Goal: Task Accomplishment & Management: Use online tool/utility

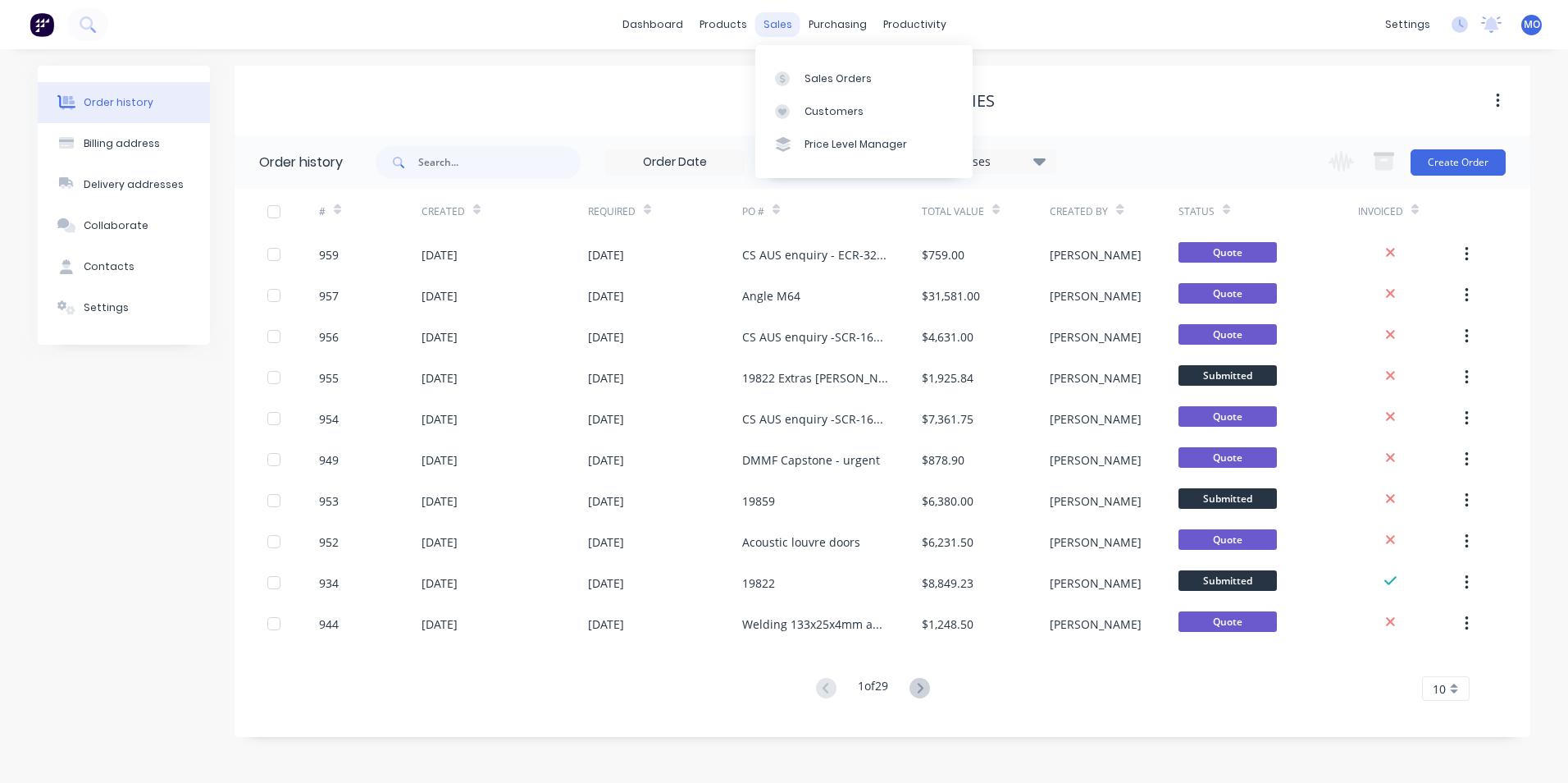
click at [767, 33] on div "sales" at bounding box center [777, 24] width 45 height 25
click at [799, 71] on link "Sales Orders" at bounding box center [864, 78] width 217 height 33
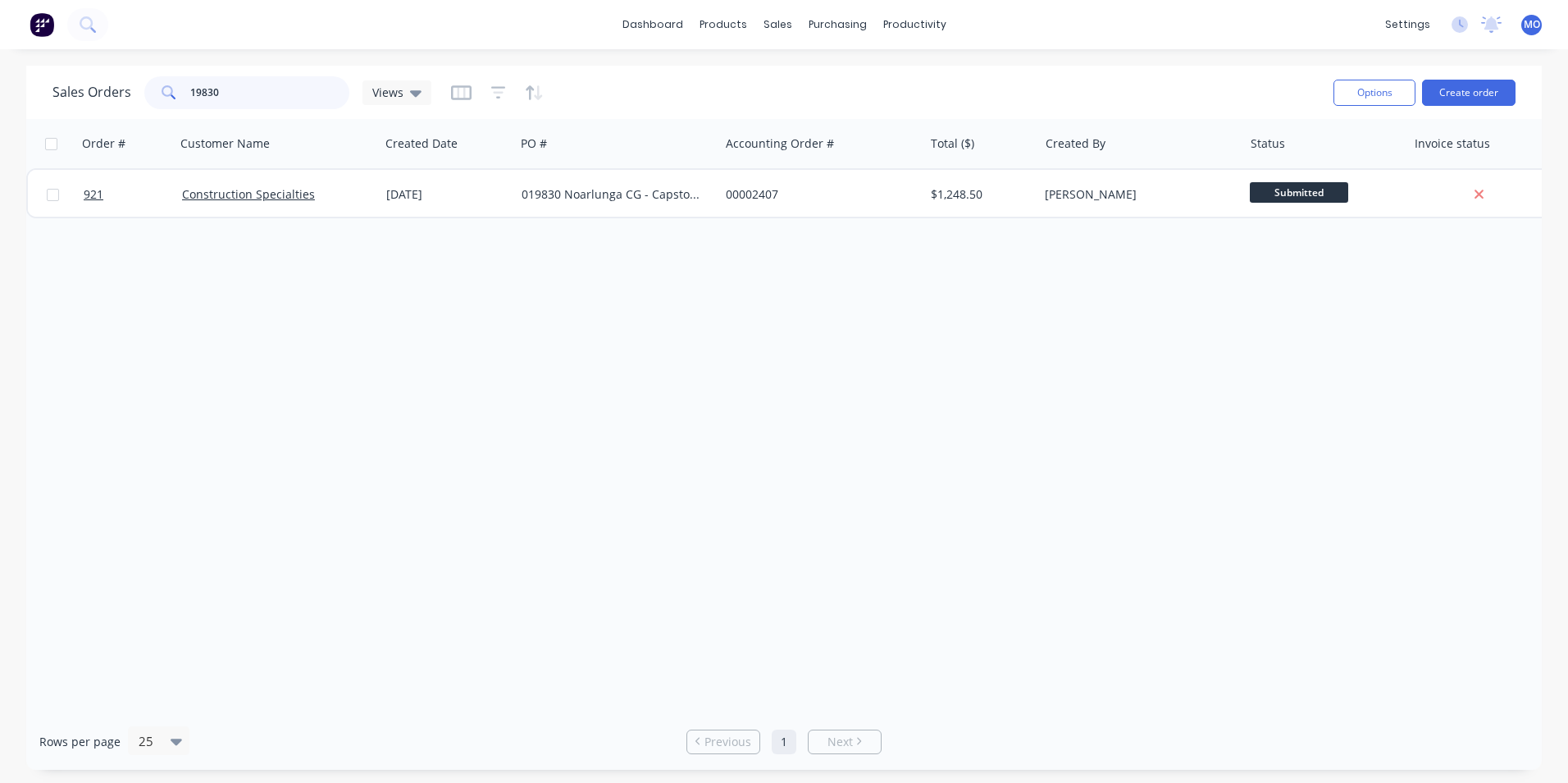
drag, startPoint x: 273, startPoint y: 91, endPoint x: 184, endPoint y: 95, distance: 89.1
click at [184, 95] on div "19830" at bounding box center [247, 93] width 205 height 33
type input "halo"
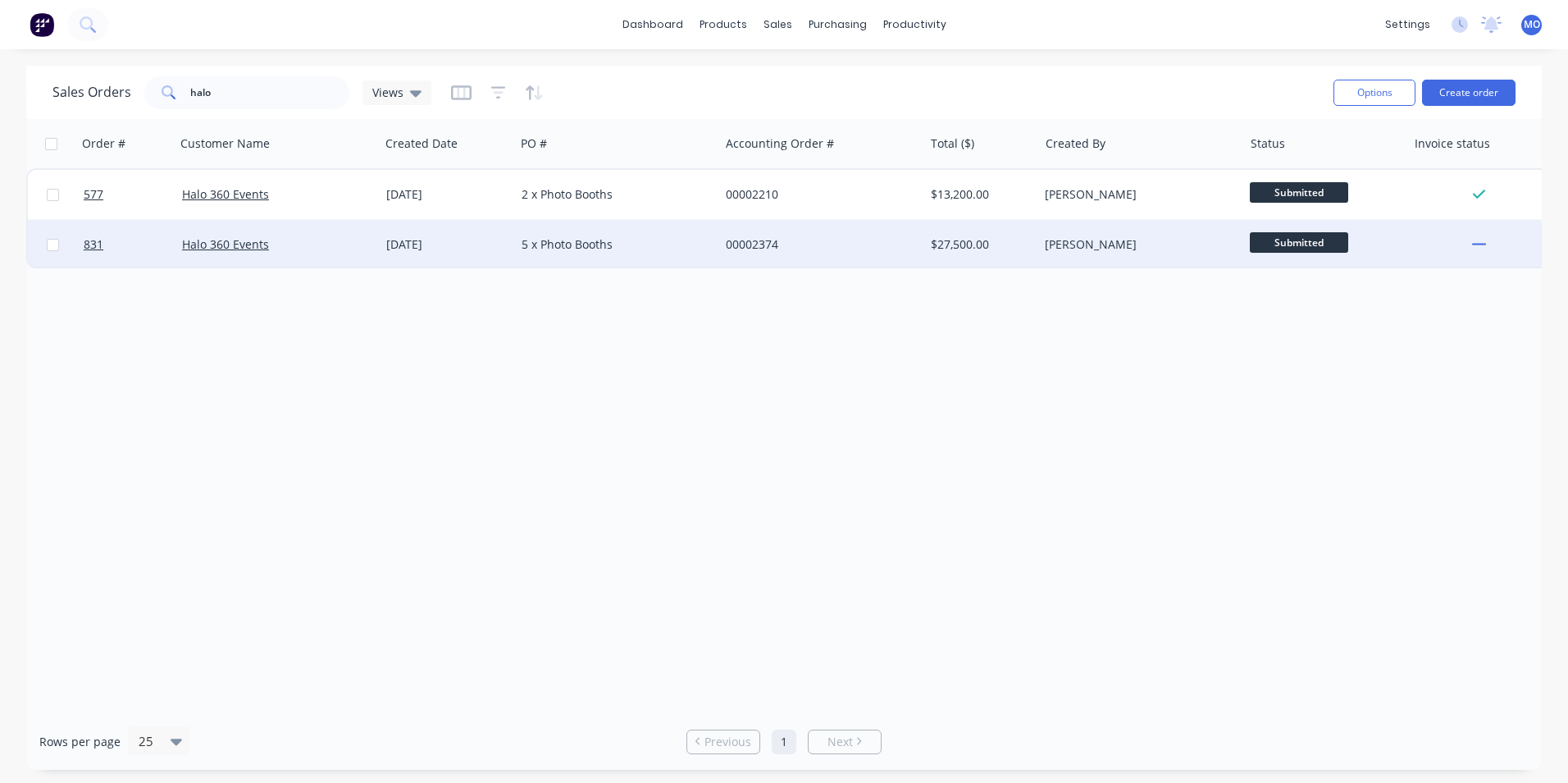
click at [217, 255] on div "Halo 360 Events" at bounding box center [278, 244] width 204 height 49
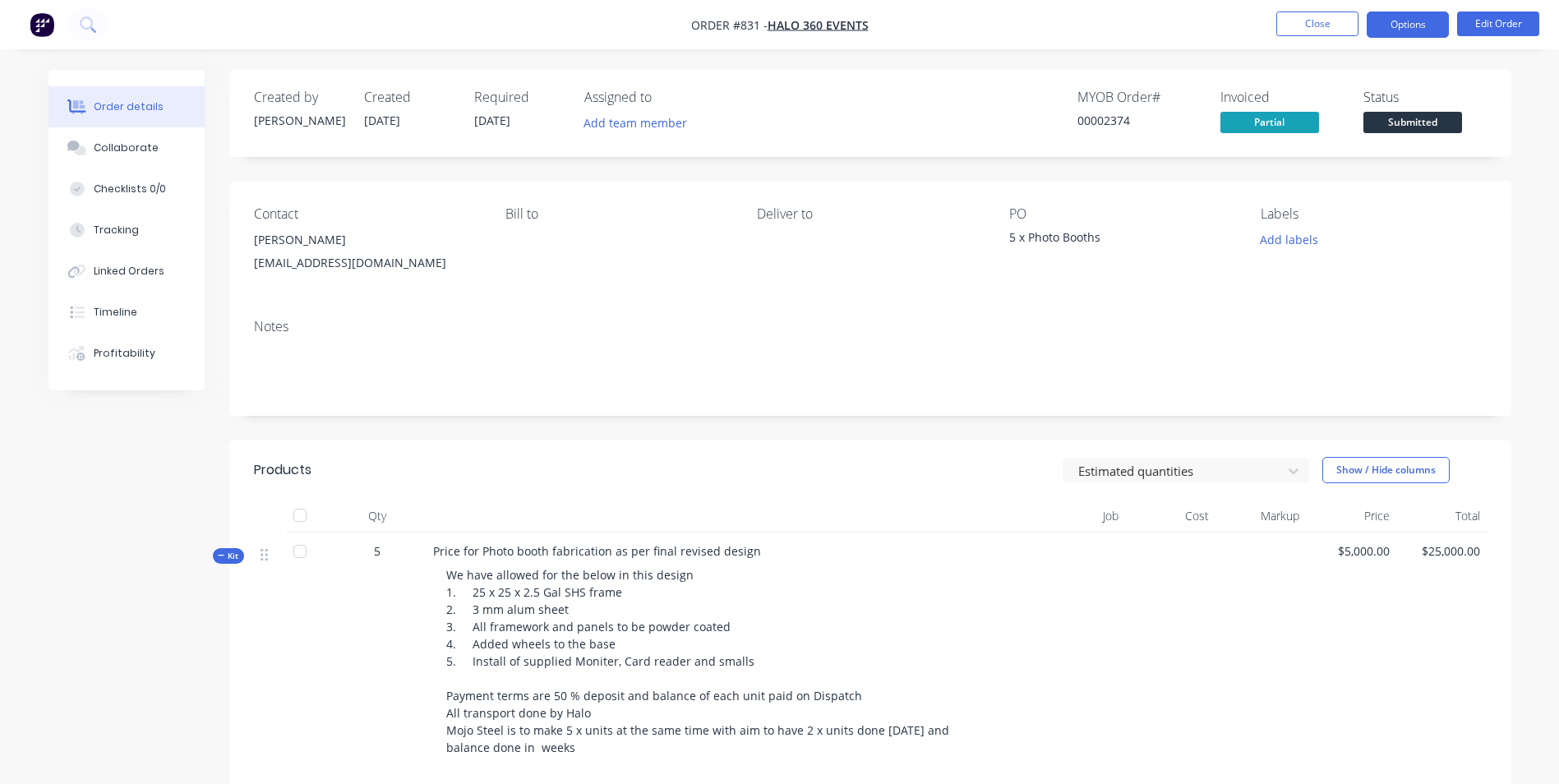
click at [1386, 16] on button "Options" at bounding box center [1407, 24] width 82 height 26
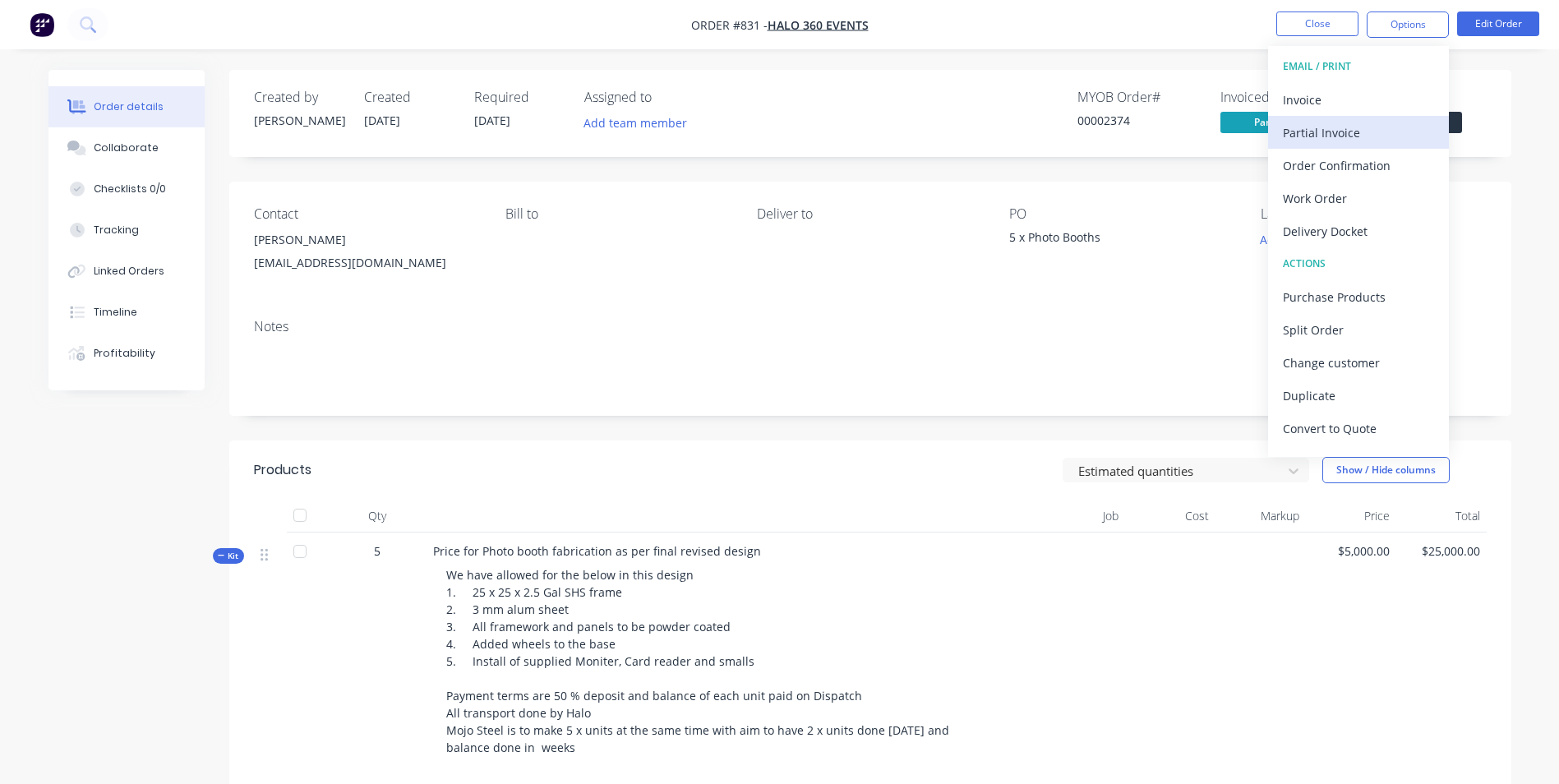
click at [1303, 137] on div "Partial Invoice" at bounding box center [1358, 133] width 151 height 24
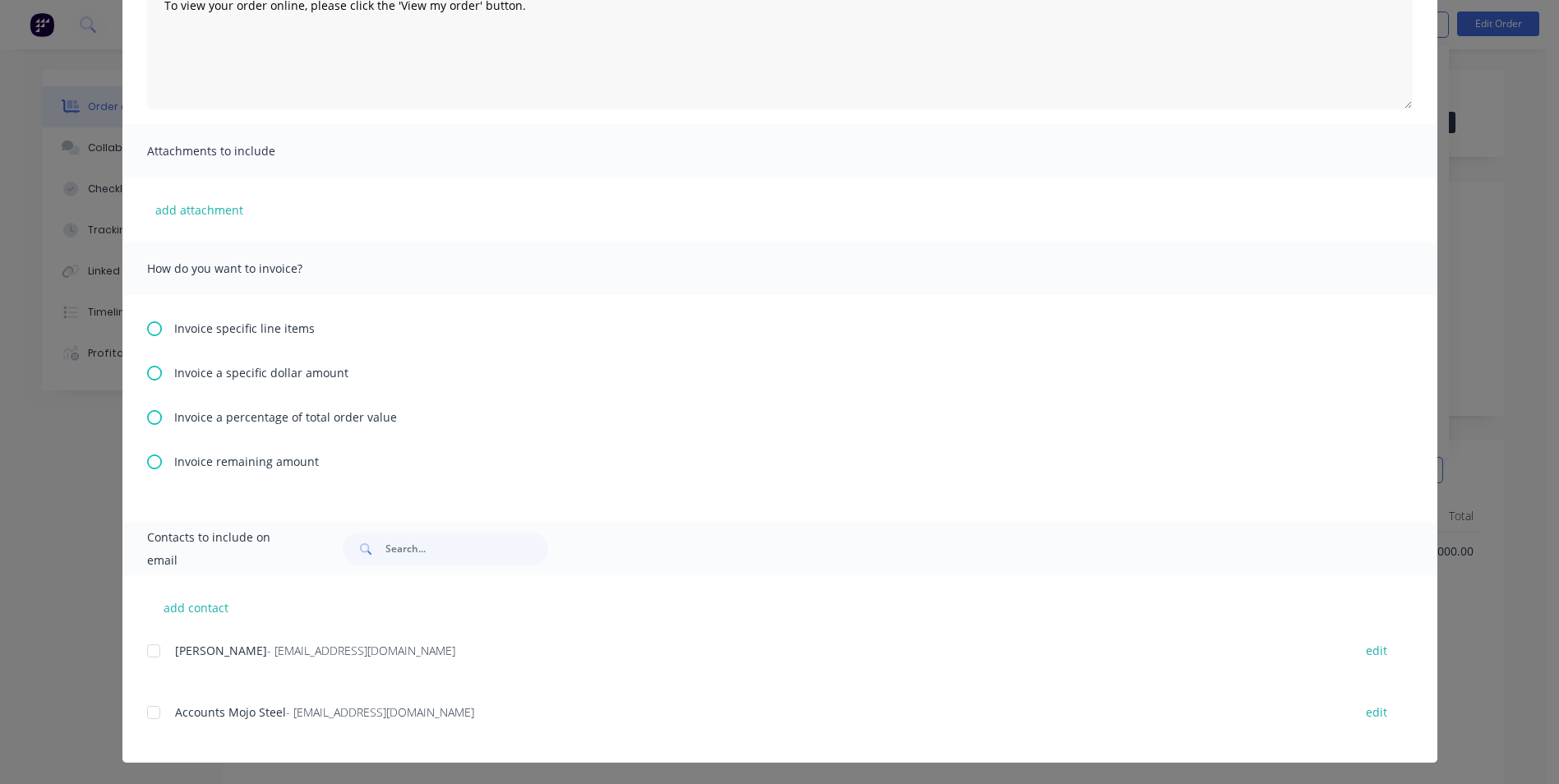
scroll to position [244, 0]
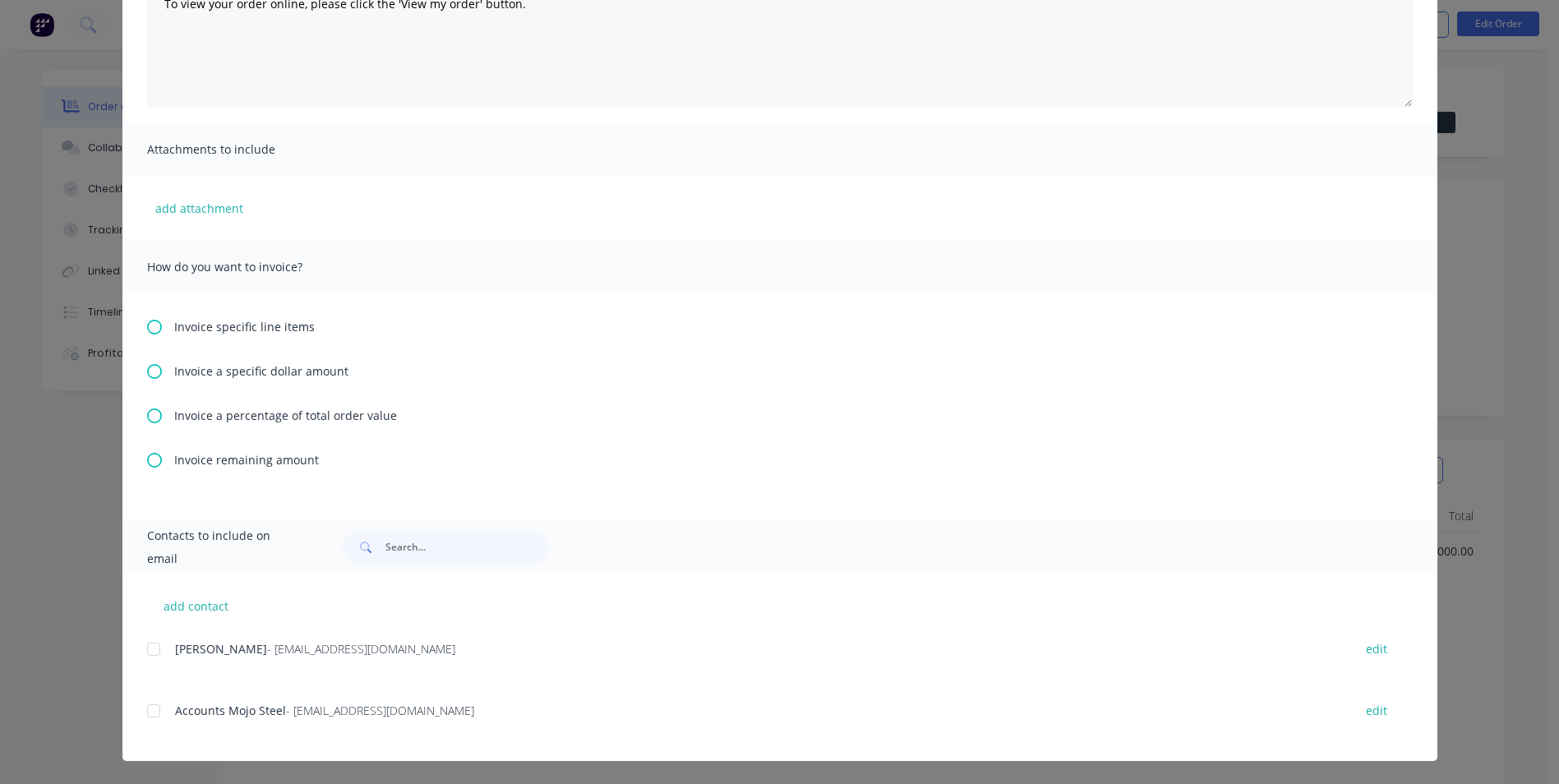
click at [154, 457] on icon at bounding box center [154, 460] width 15 height 15
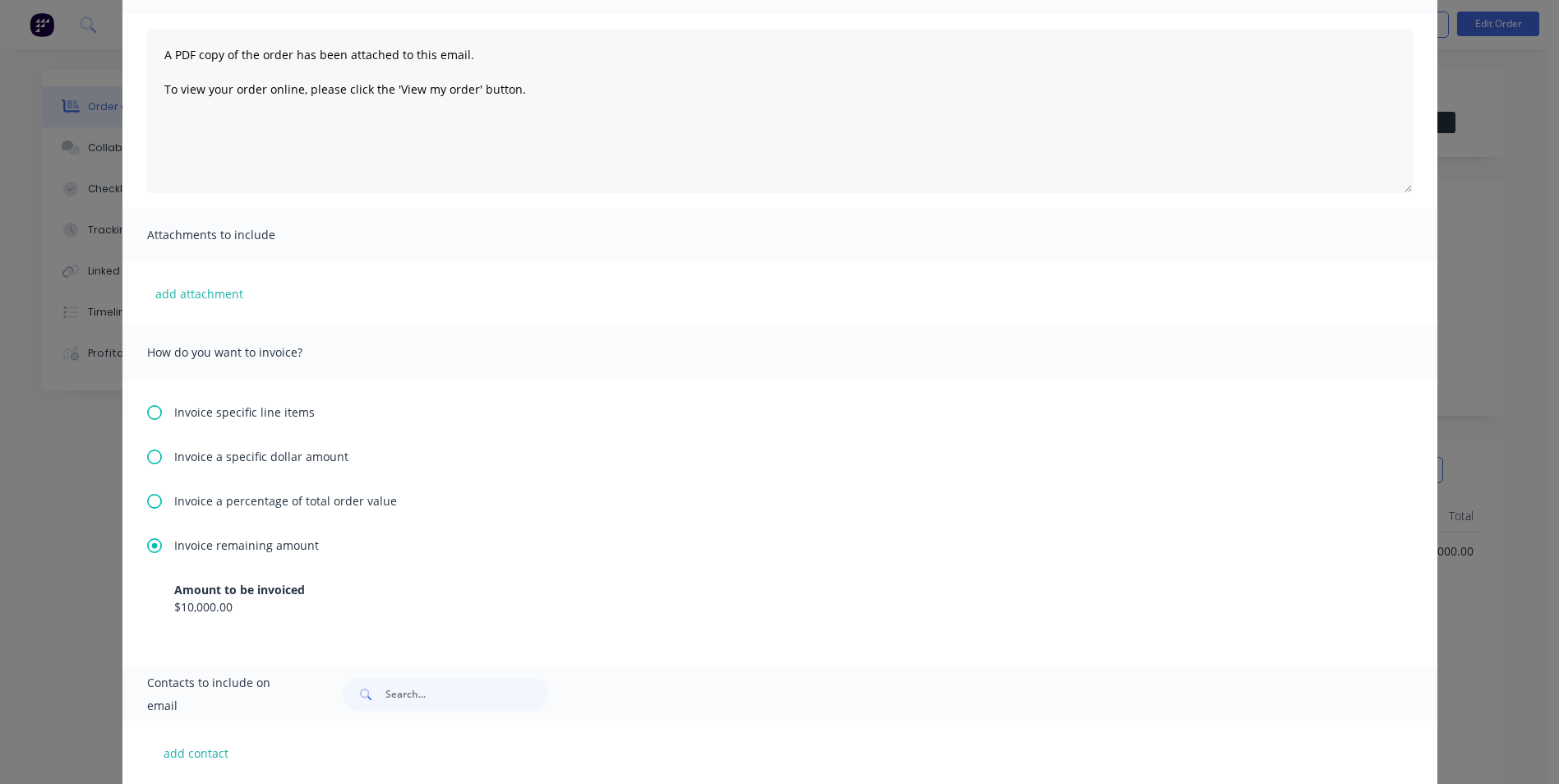
scroll to position [164, 0]
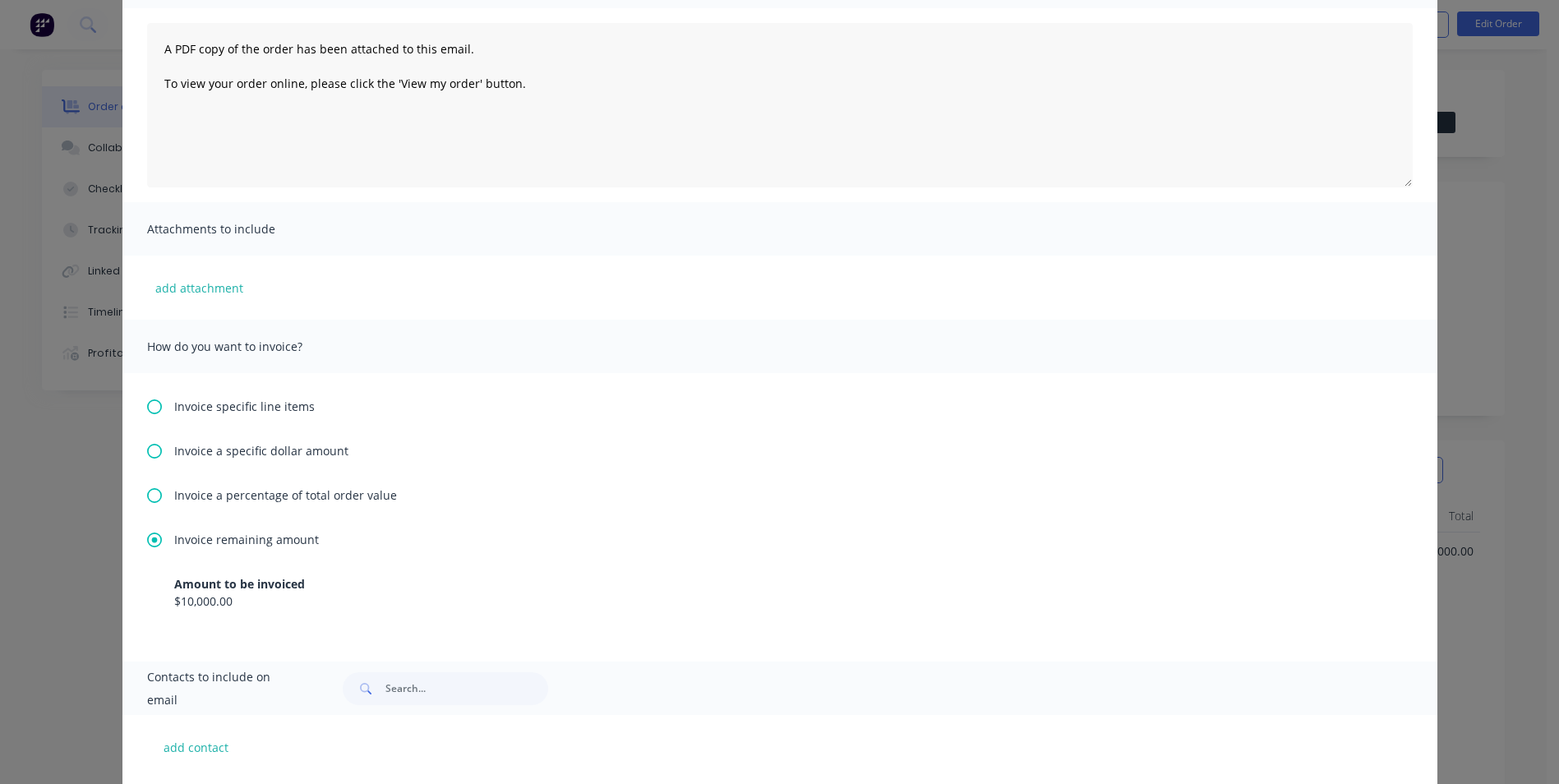
click at [154, 455] on icon at bounding box center [154, 451] width 15 height 15
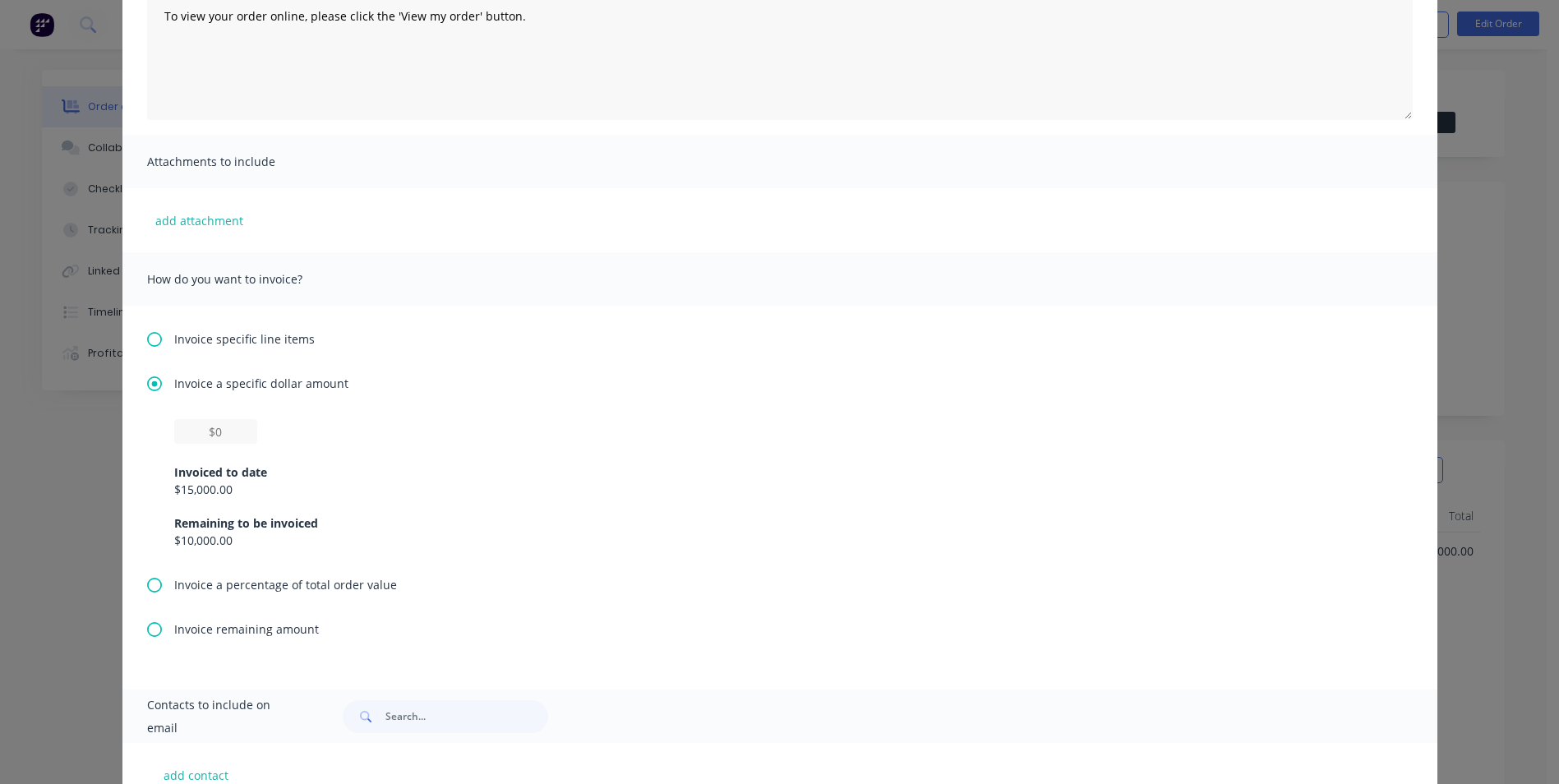
scroll to position [246, 0]
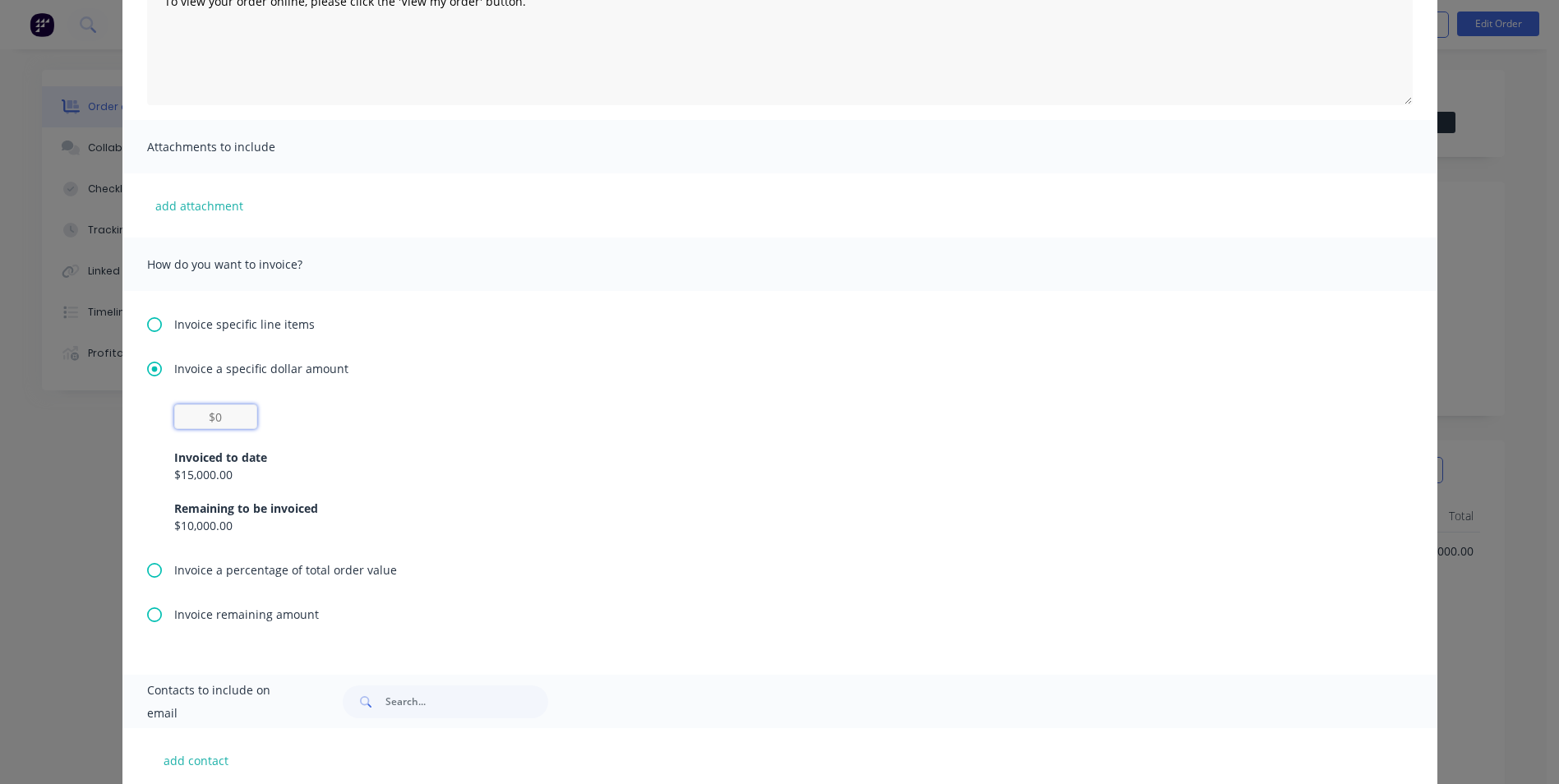
click at [201, 425] on input "text" at bounding box center [216, 416] width 83 height 25
type input "$7,500"
click at [491, 460] on div "Invoiced to date" at bounding box center [780, 457] width 1211 height 18
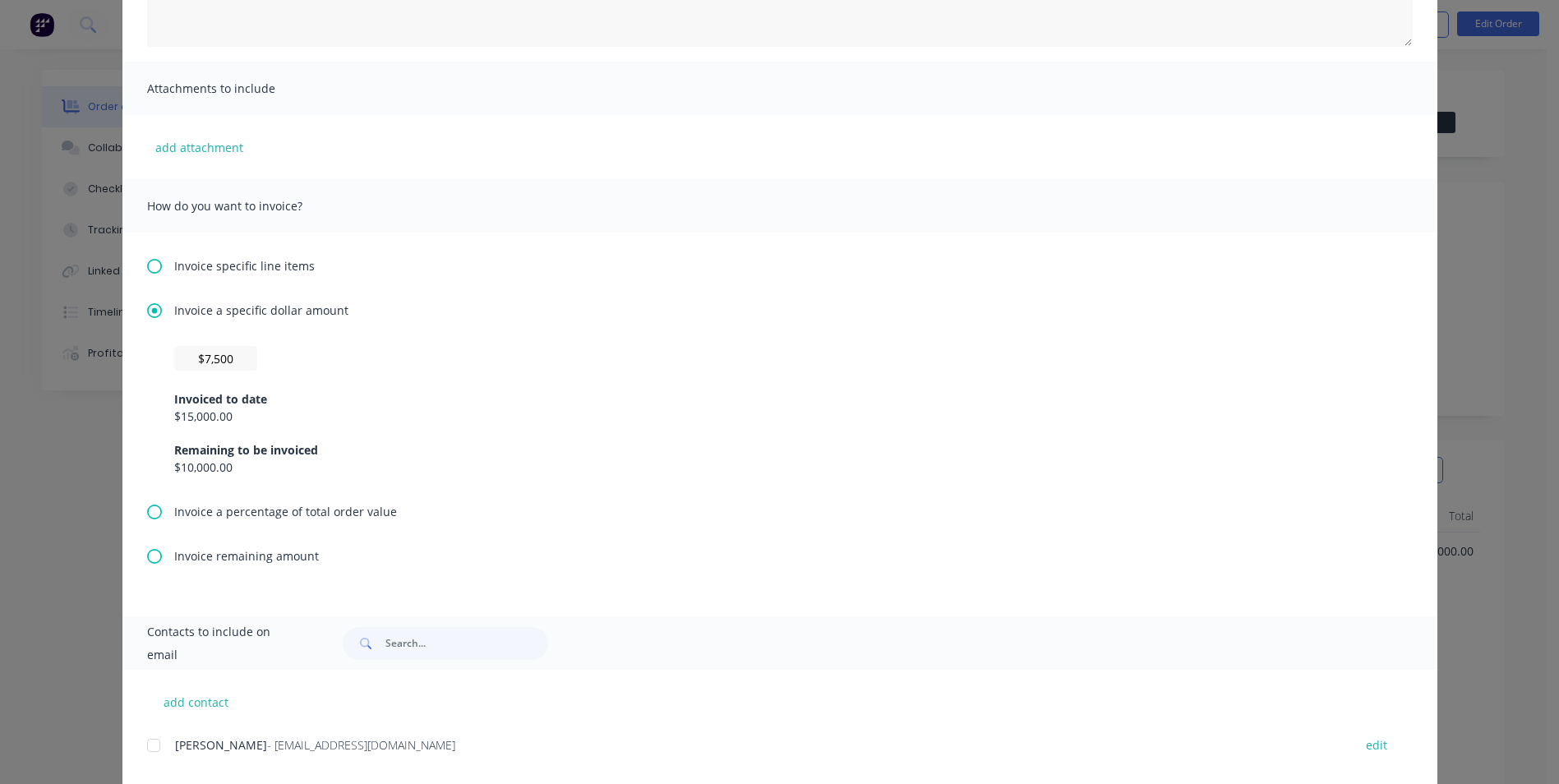
scroll to position [401, 0]
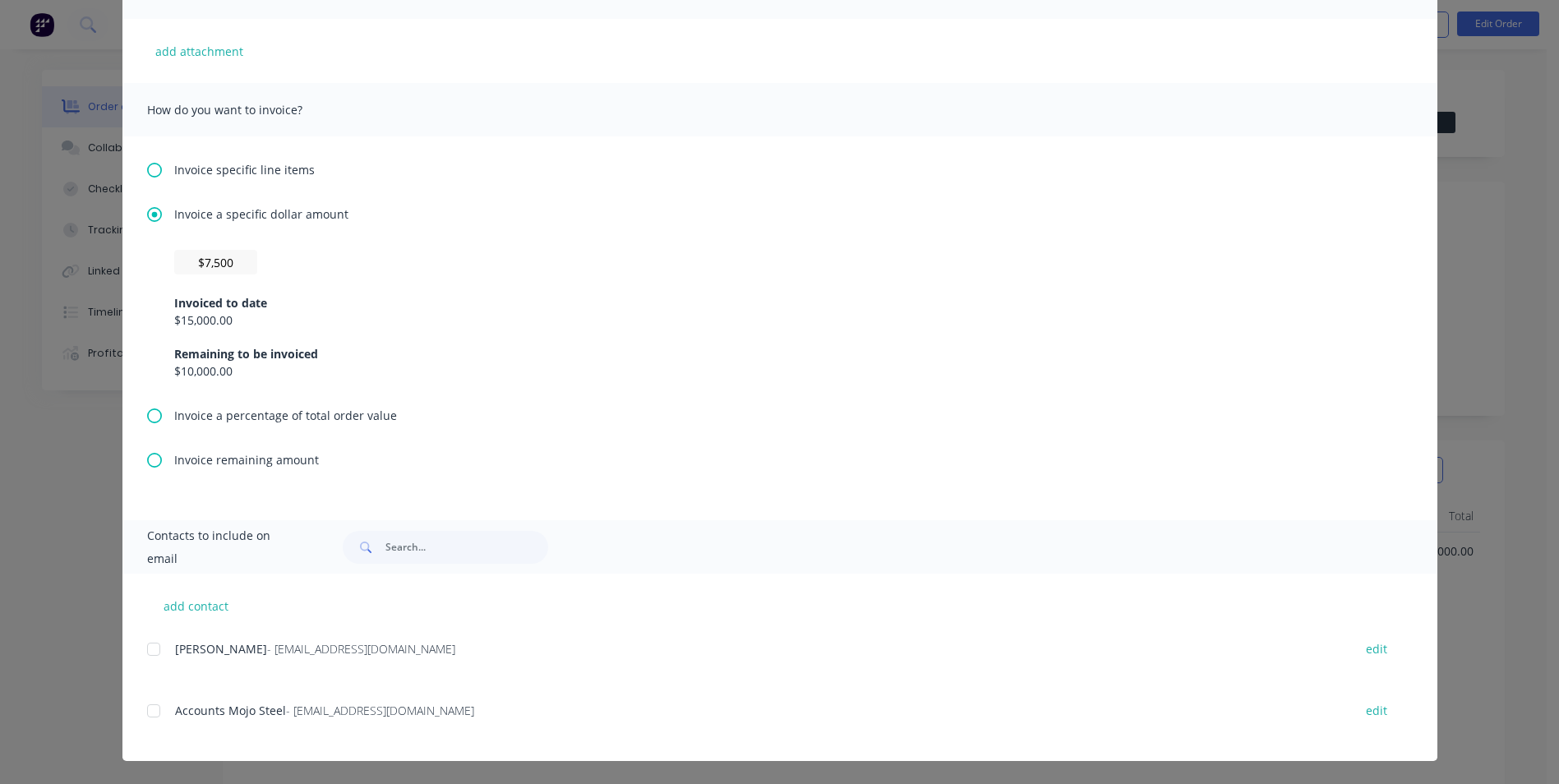
click at [154, 653] on div at bounding box center [154, 649] width 33 height 33
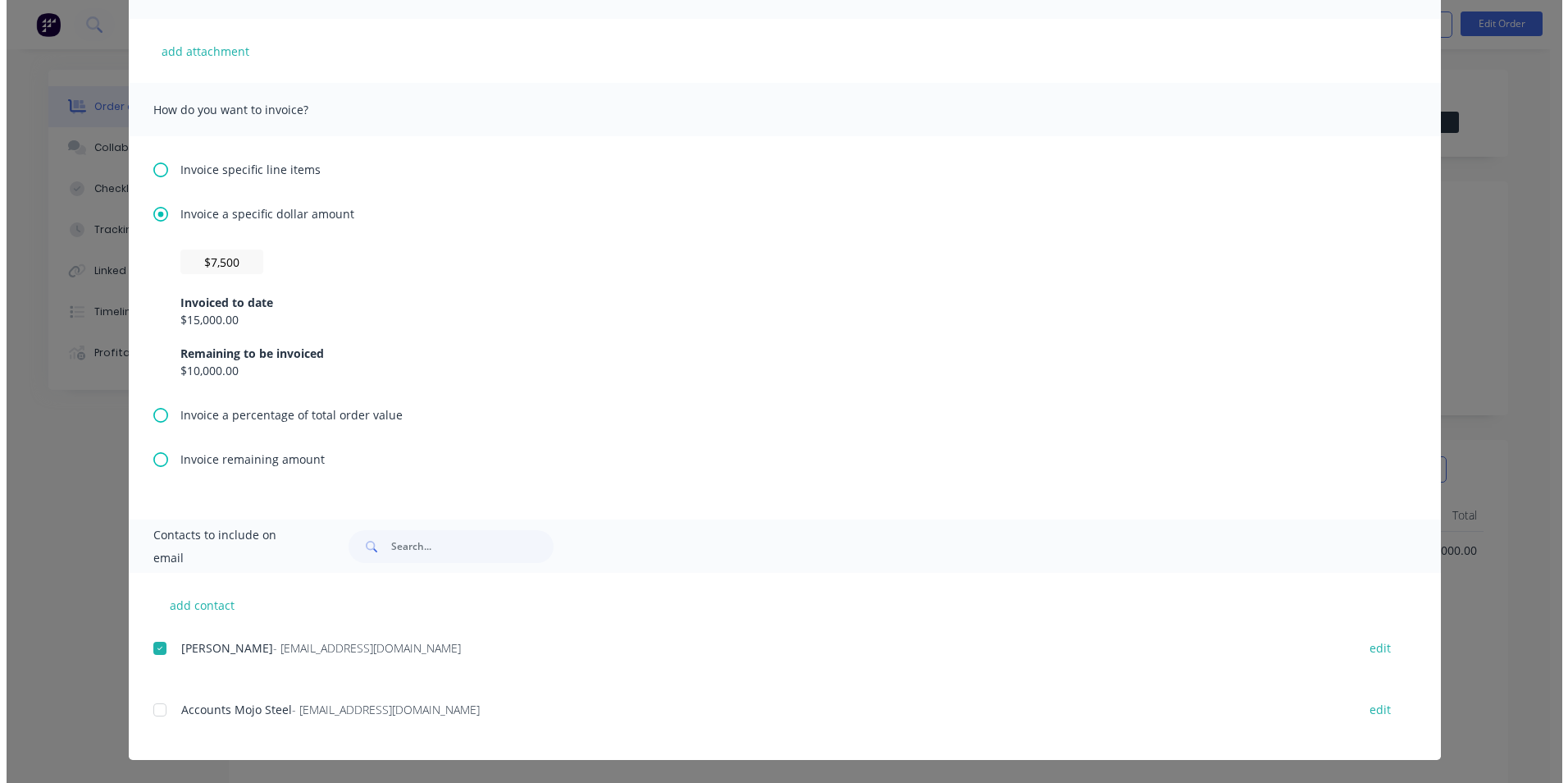
scroll to position [0, 0]
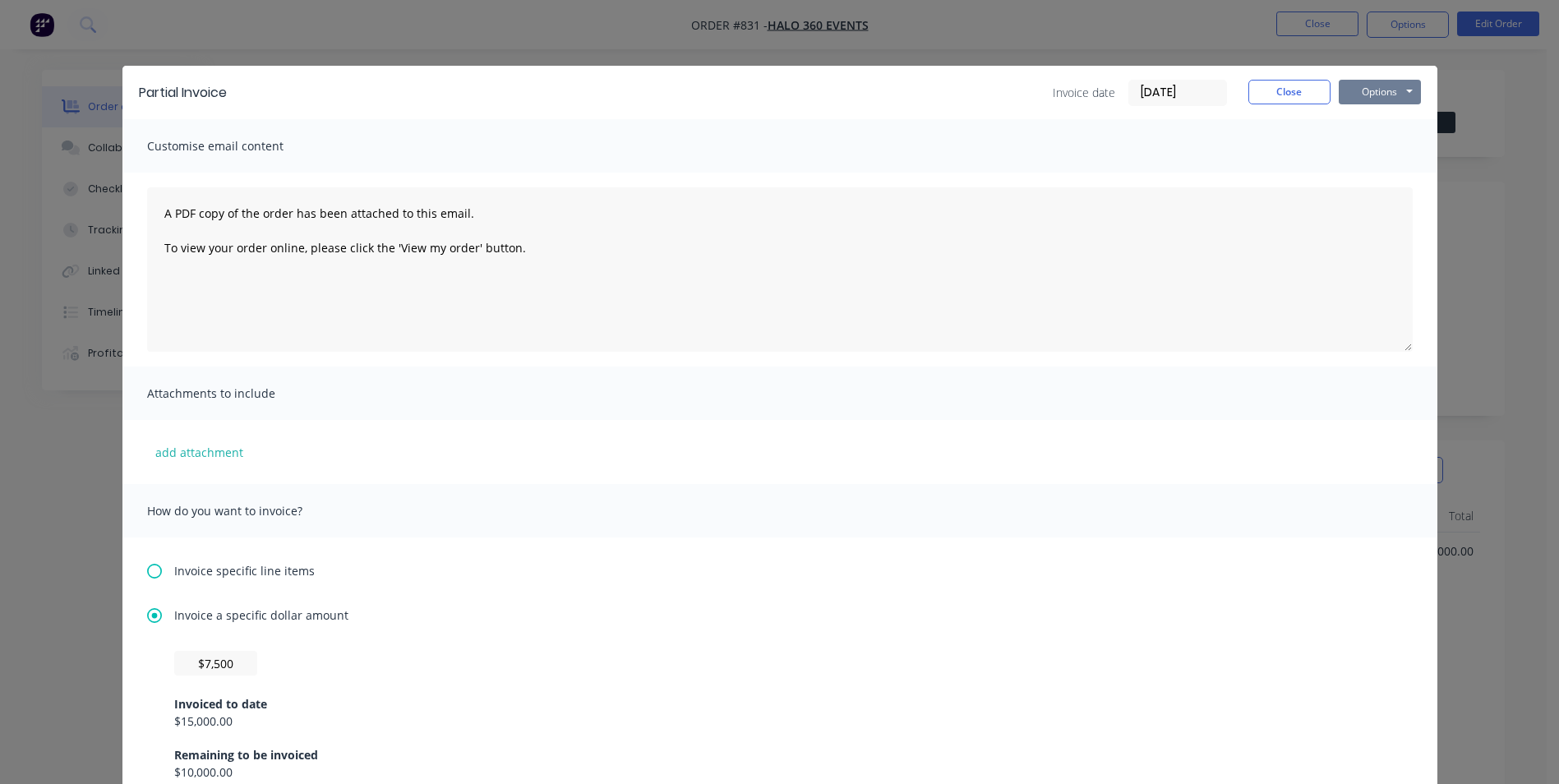
click at [1382, 96] on button "Options" at bounding box center [1379, 91] width 82 height 25
click at [1363, 173] on button "Email" at bounding box center [1391, 174] width 105 height 27
click at [1288, 86] on button "Close" at bounding box center [1289, 91] width 82 height 25
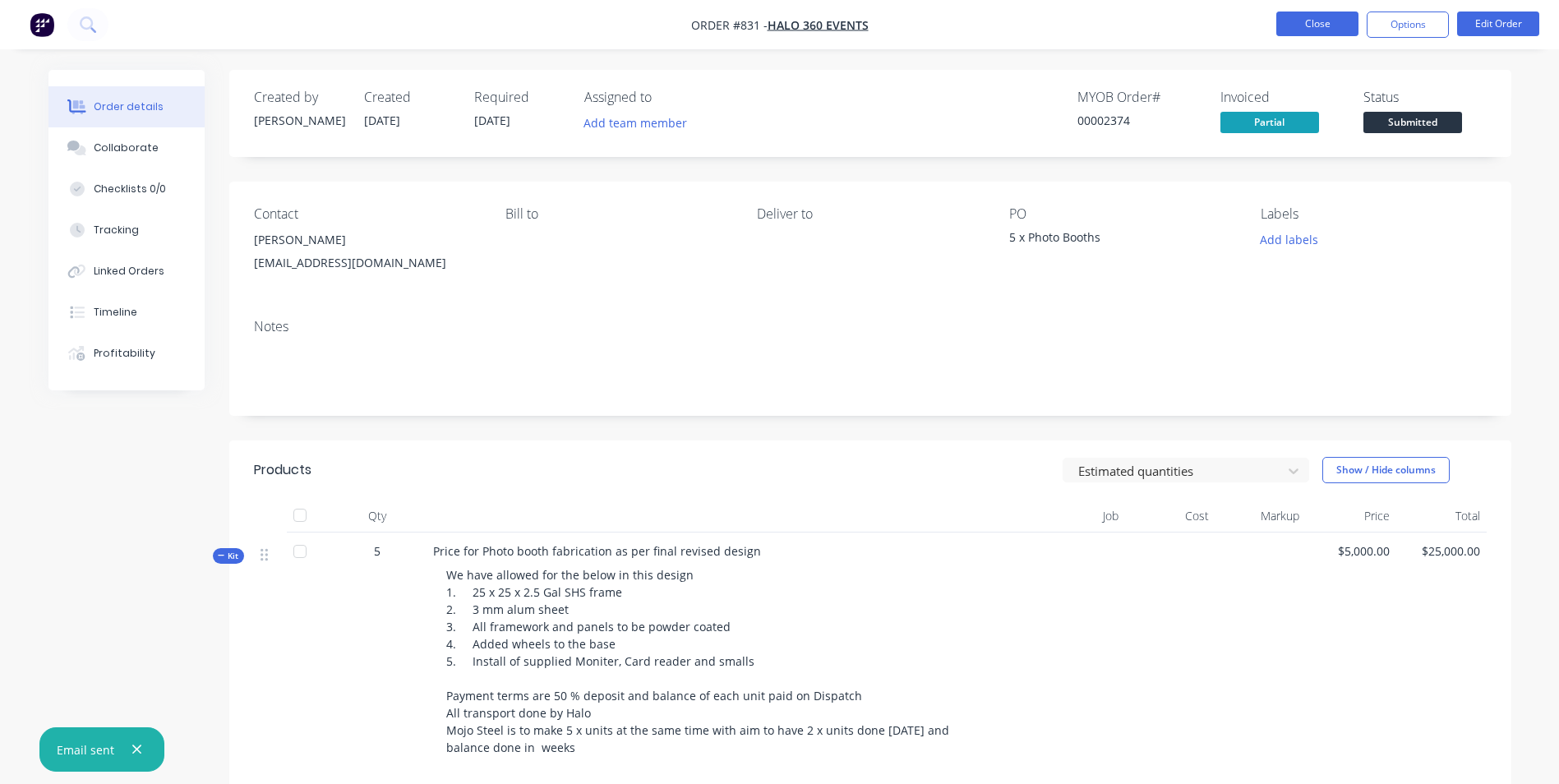
click at [1318, 33] on button "Close" at bounding box center [1316, 23] width 82 height 25
